Goal: Check status: Check status

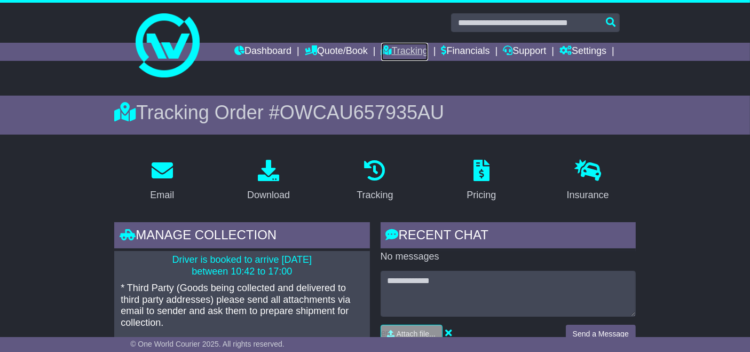
click at [402, 58] on link "Tracking" at bounding box center [404, 52] width 47 height 18
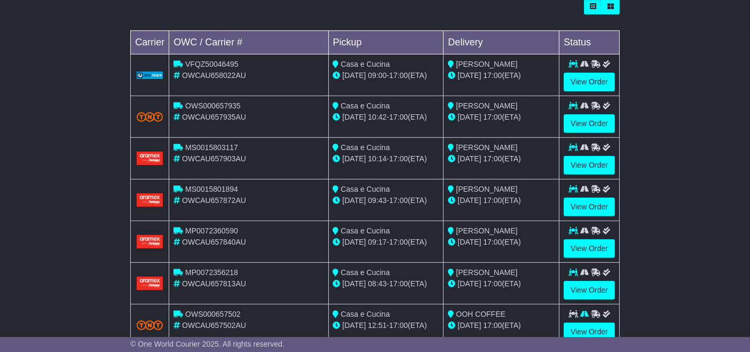
scroll to position [442, 0]
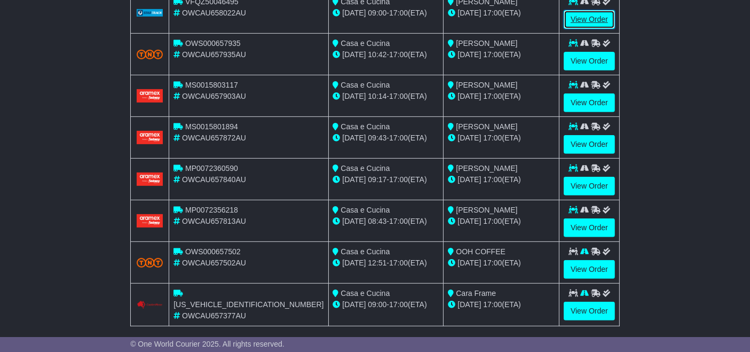
click at [584, 22] on link "View Order" at bounding box center [588, 19] width 51 height 19
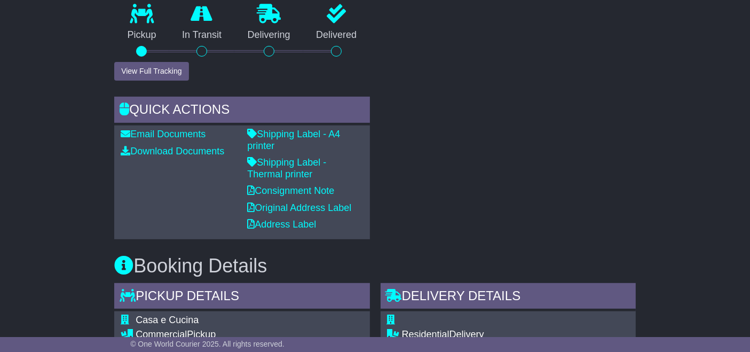
scroll to position [423, 0]
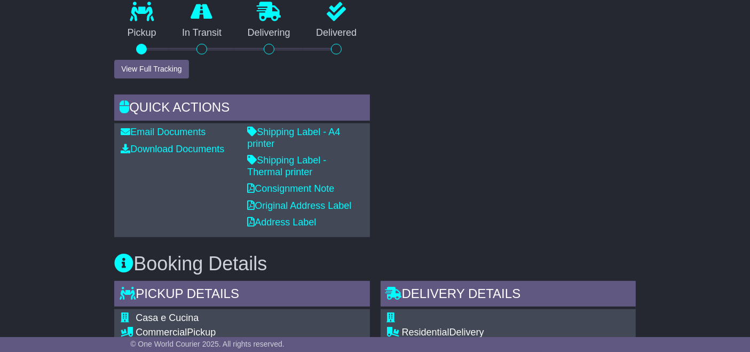
click at [332, 155] on p "Shipping Label - Thermal printer" at bounding box center [305, 166] width 116 height 23
click at [326, 155] on link "Shipping Label - Thermal printer" at bounding box center [286, 166] width 79 height 22
